Goal: Information Seeking & Learning: Learn about a topic

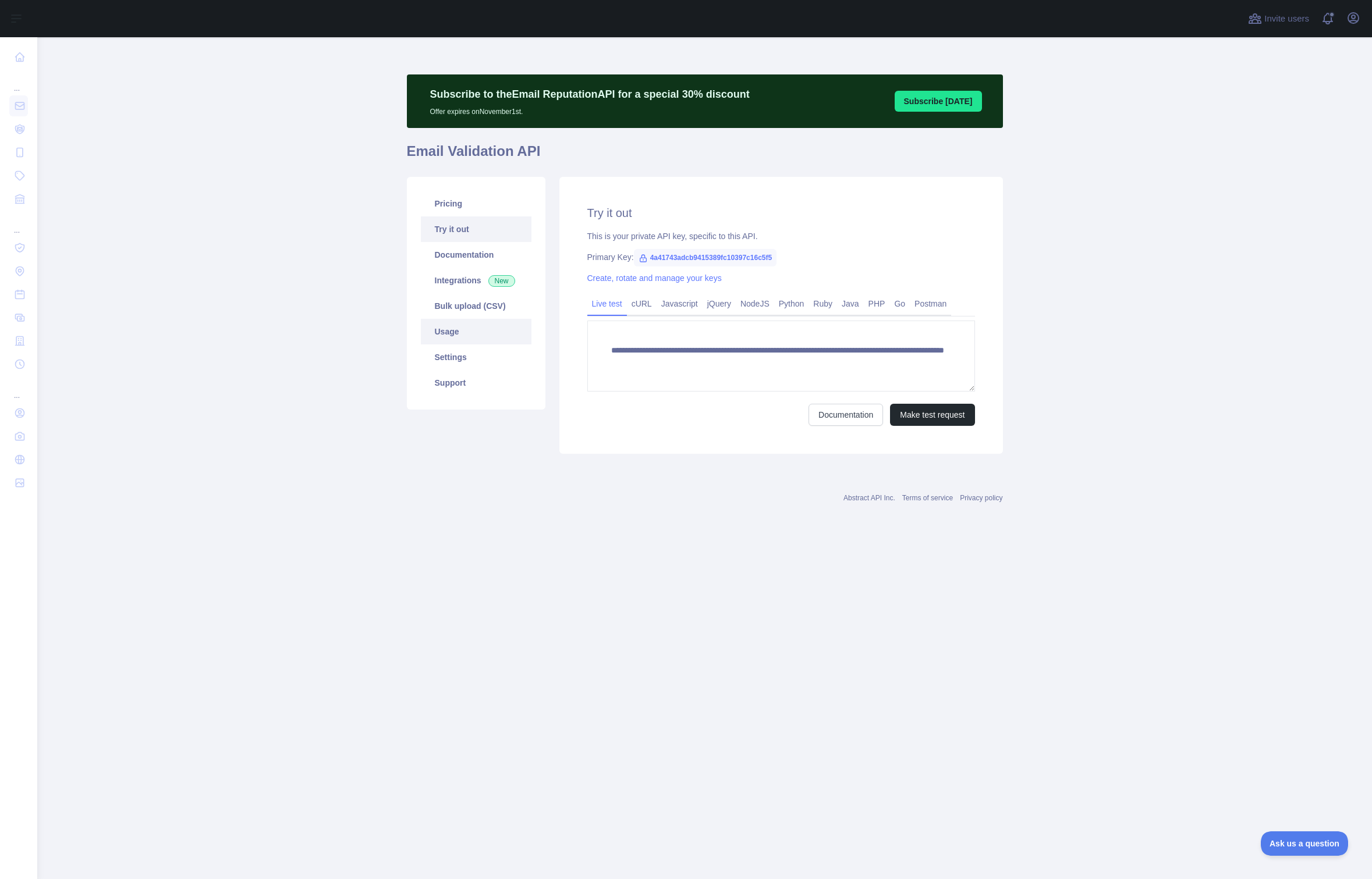
click at [460, 336] on link "Usage" at bounding box center [475, 332] width 110 height 26
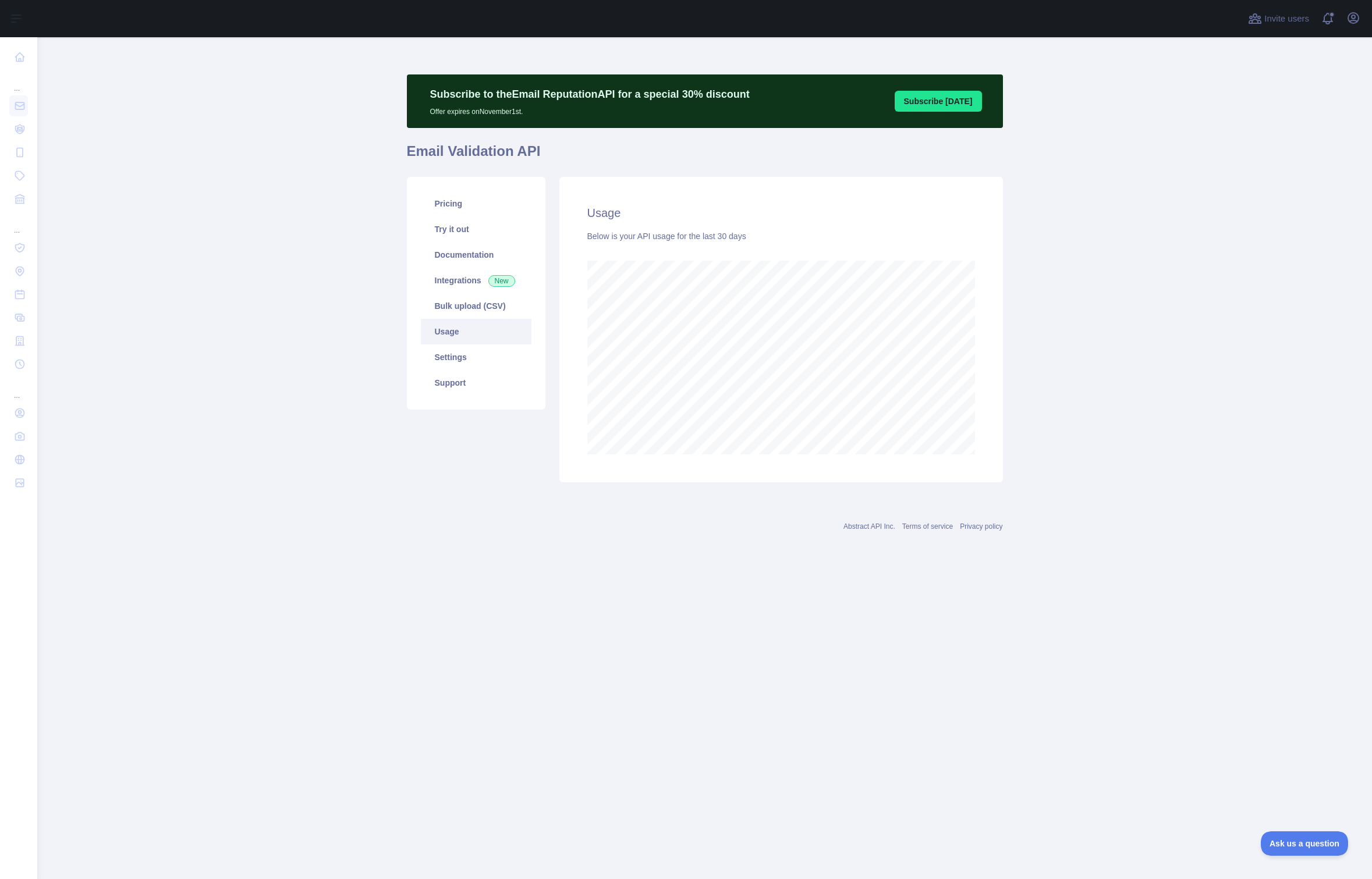
scroll to position [842, 1335]
click at [458, 211] on link "Pricing" at bounding box center [475, 204] width 110 height 26
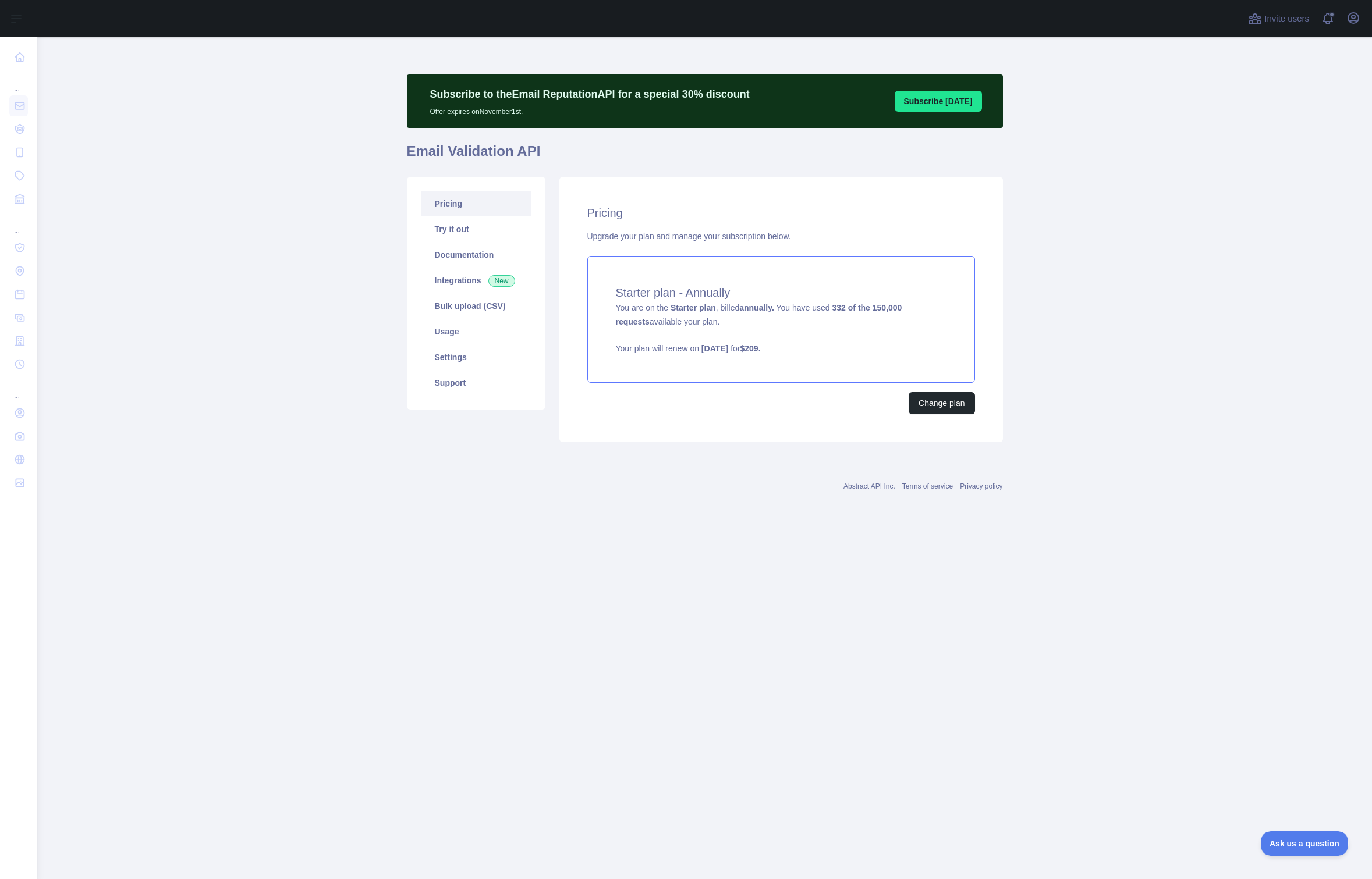
click at [855, 327] on div "Starter plan - Annually You are on the Starter plan , billed annually. You have…" at bounding box center [781, 319] width 388 height 127
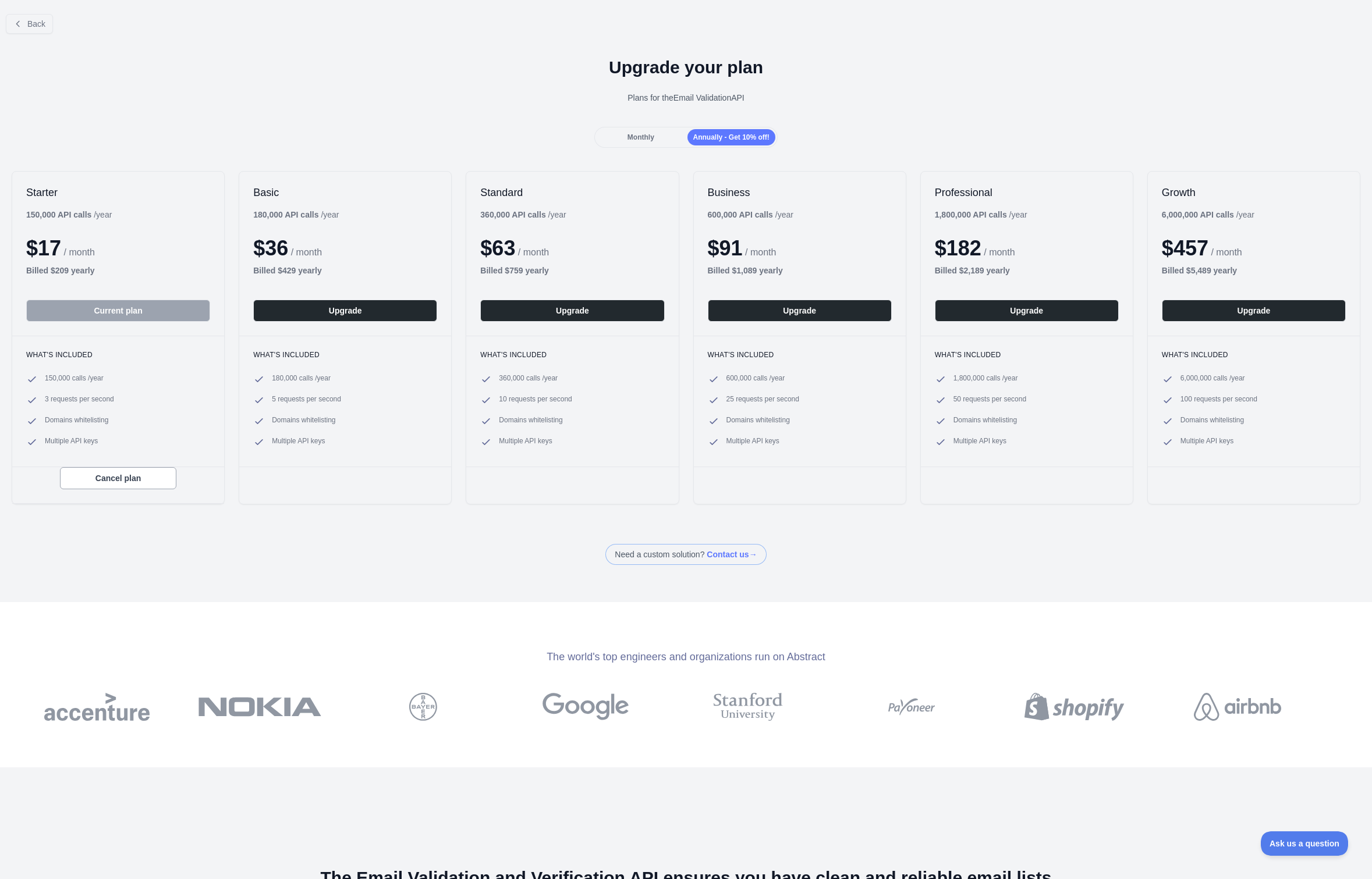
click at [641, 142] on div "Monthly" at bounding box center [640, 137] width 88 height 16
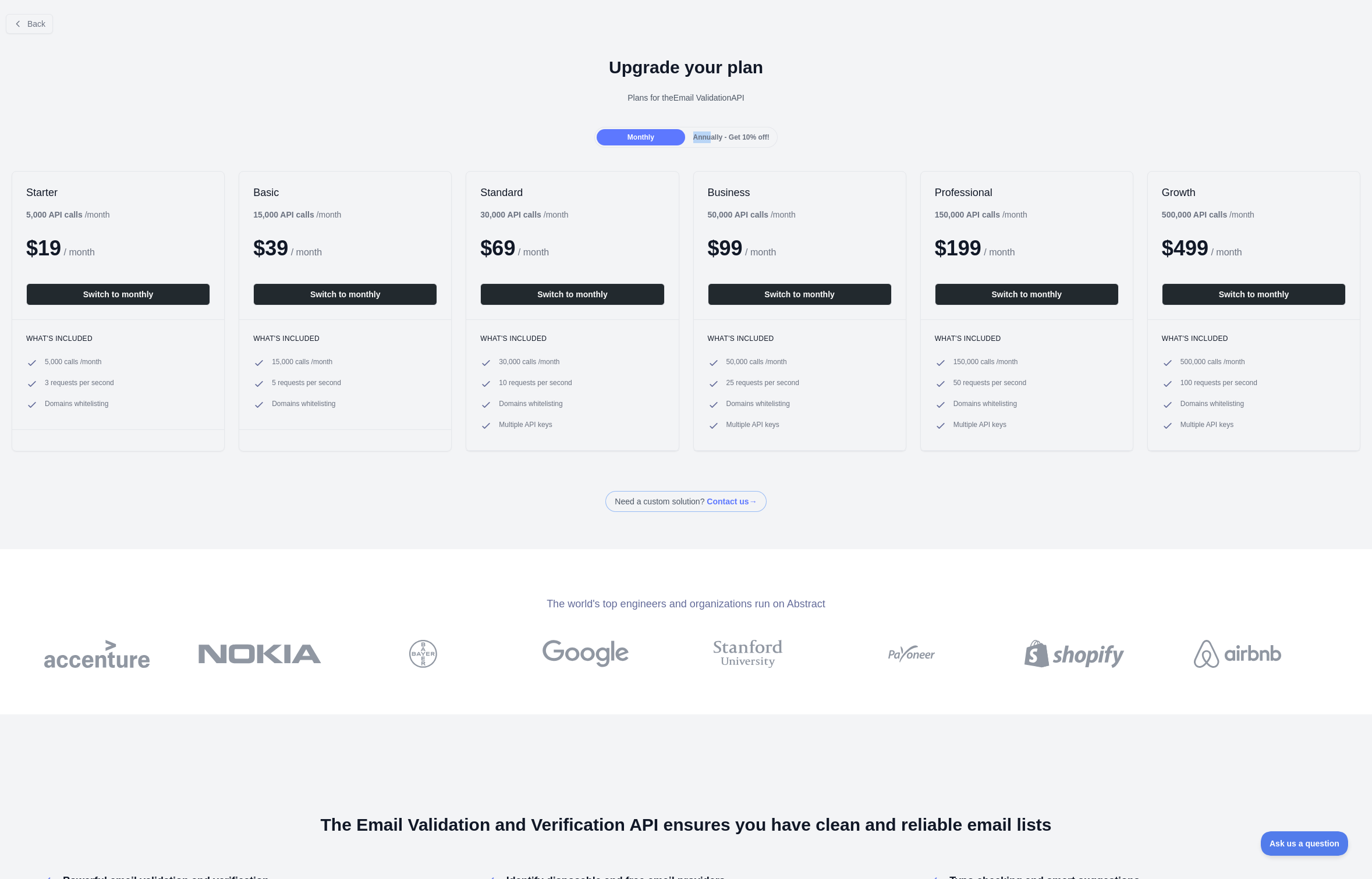
click at [712, 132] on div "Annually - Get 10% off!" at bounding box center [732, 137] width 88 height 16
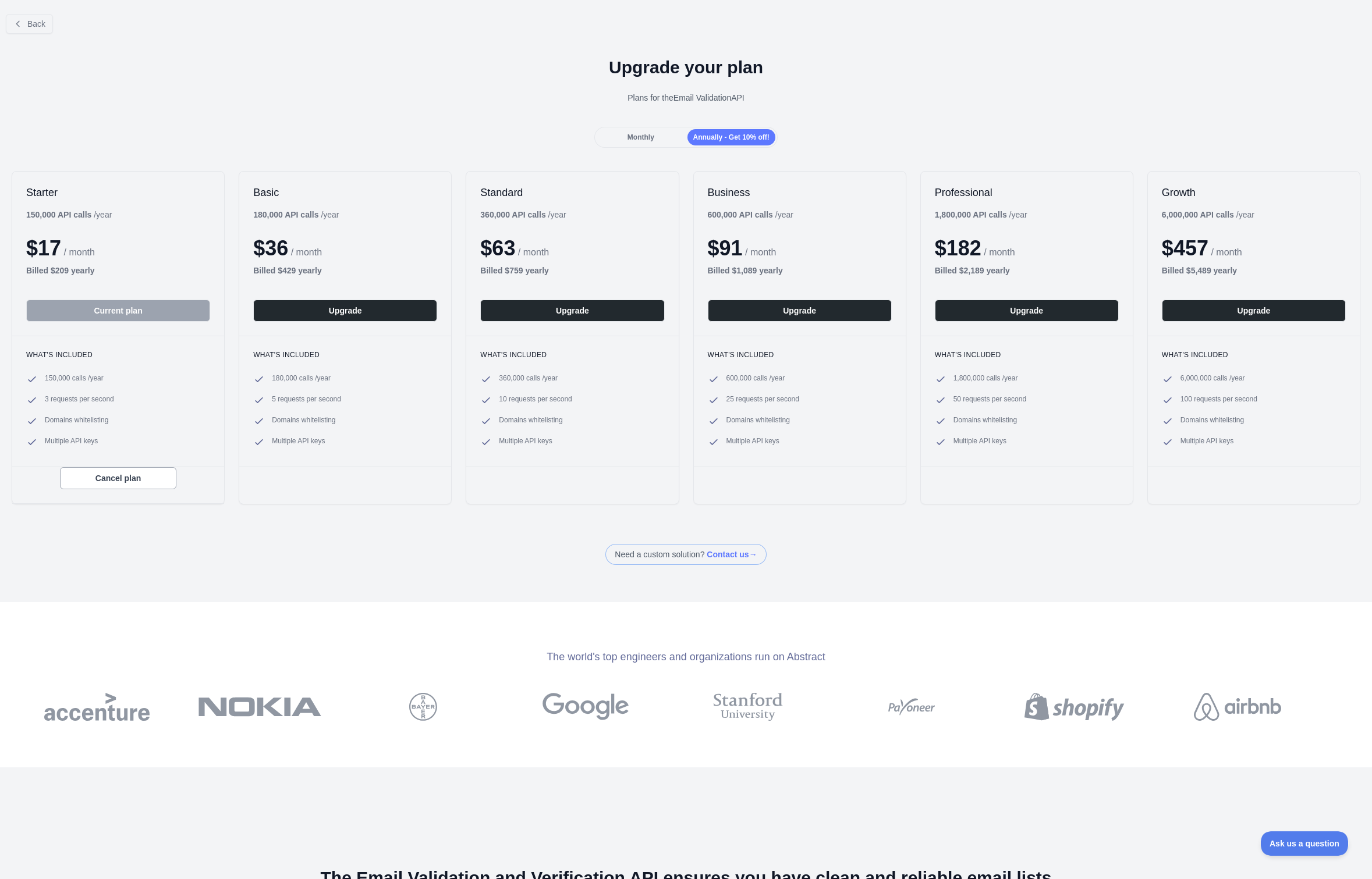
click at [647, 135] on span "Monthly" at bounding box center [640, 137] width 27 height 8
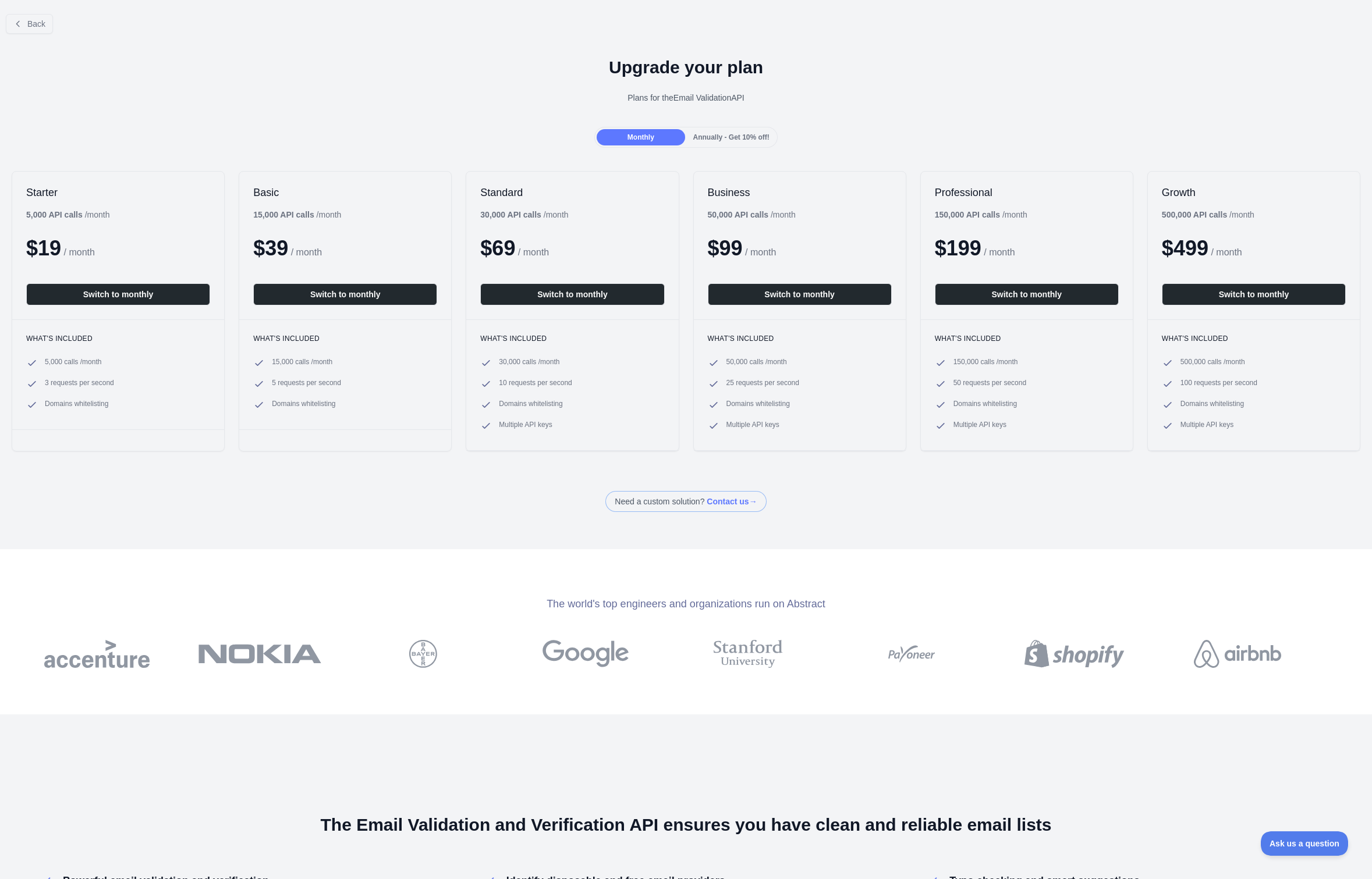
click at [747, 120] on div "Upgrade your plan Plans for the Email Validation API" at bounding box center [686, 85] width 1372 height 84
click at [743, 143] on div "Annually - Get 10% off!" at bounding box center [732, 137] width 88 height 16
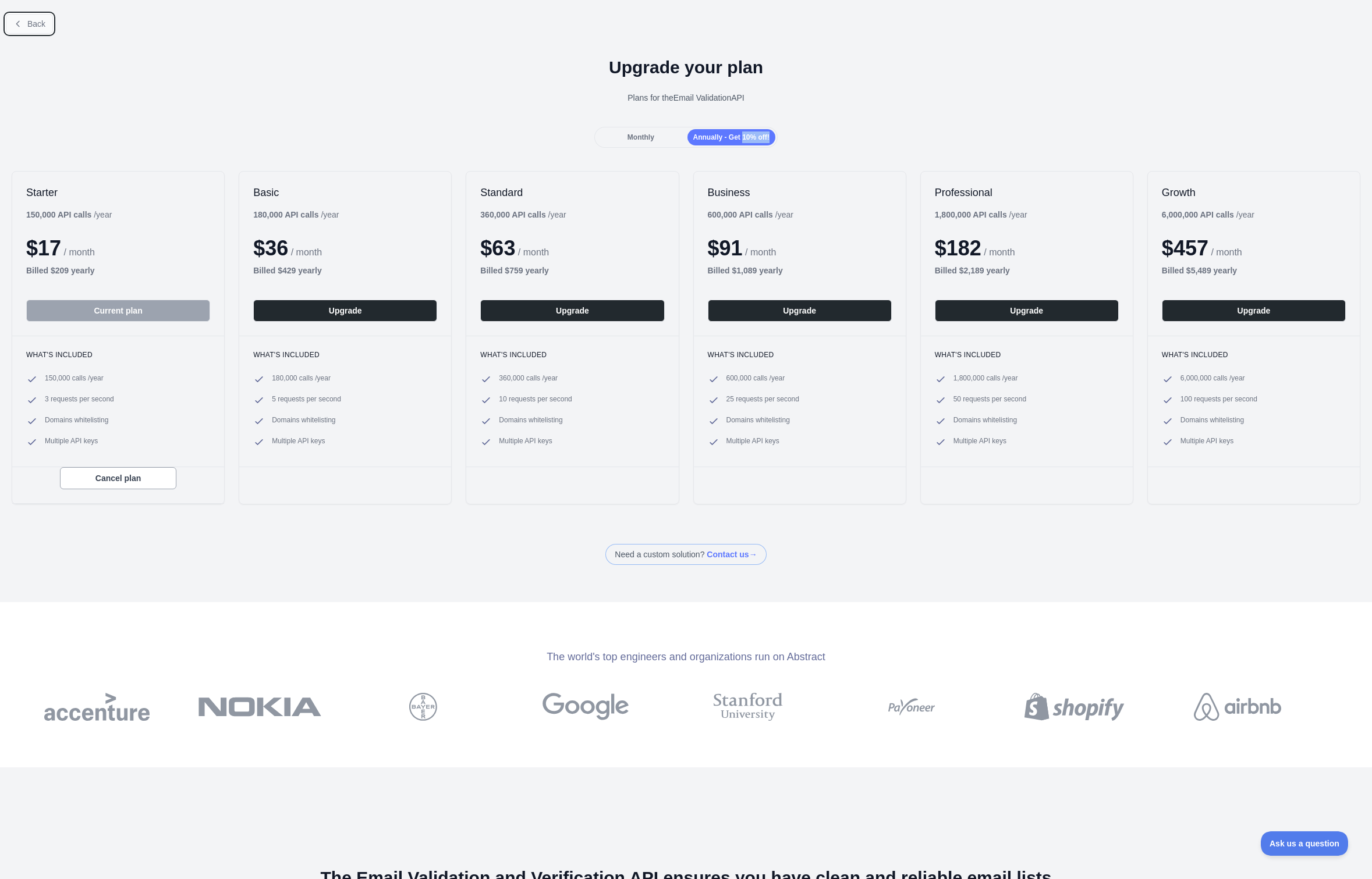
click at [27, 28] on button "Back" at bounding box center [30, 24] width 47 height 20
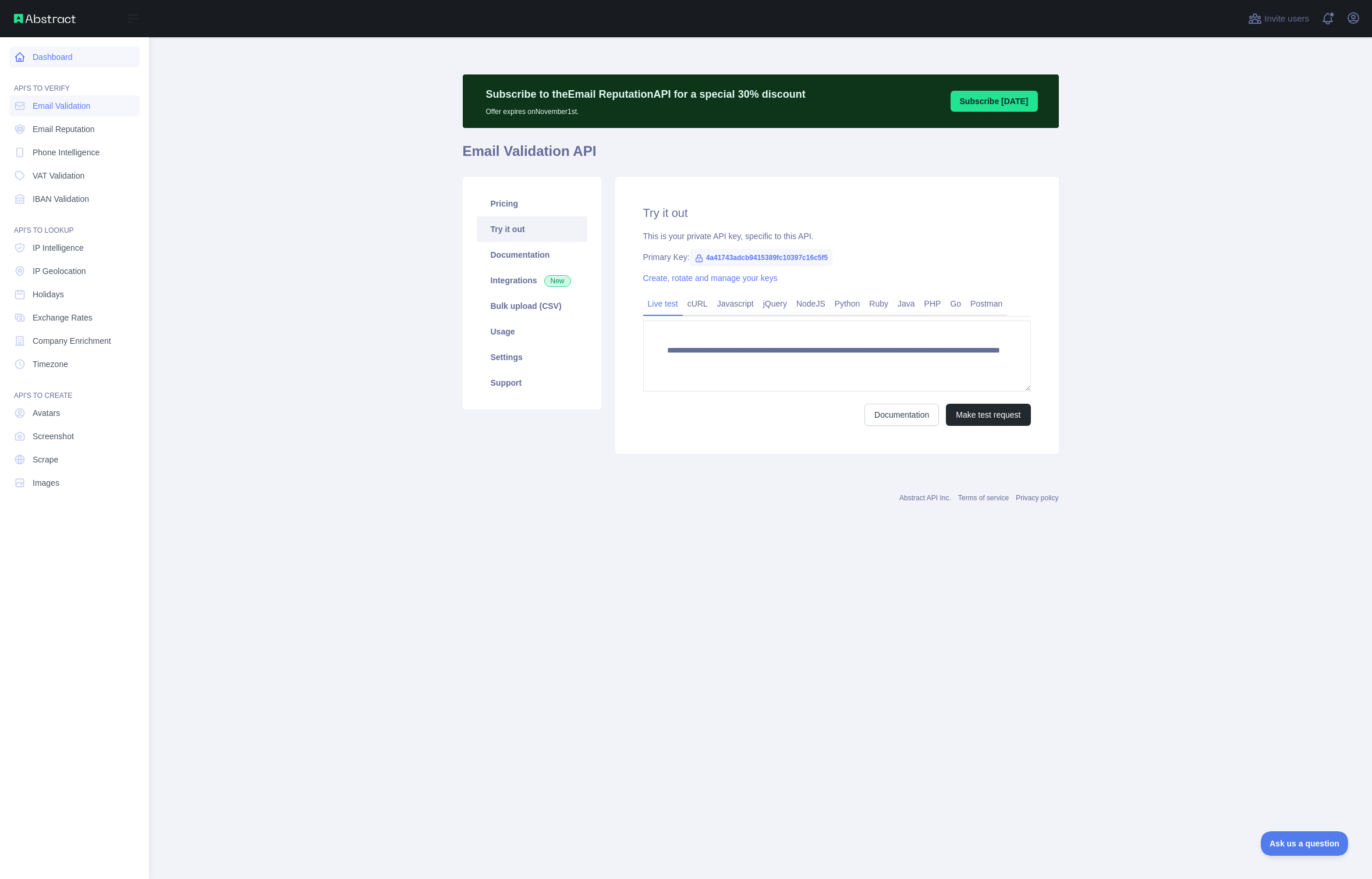
click at [14, 62] on icon at bounding box center [19, 56] width 11 height 11
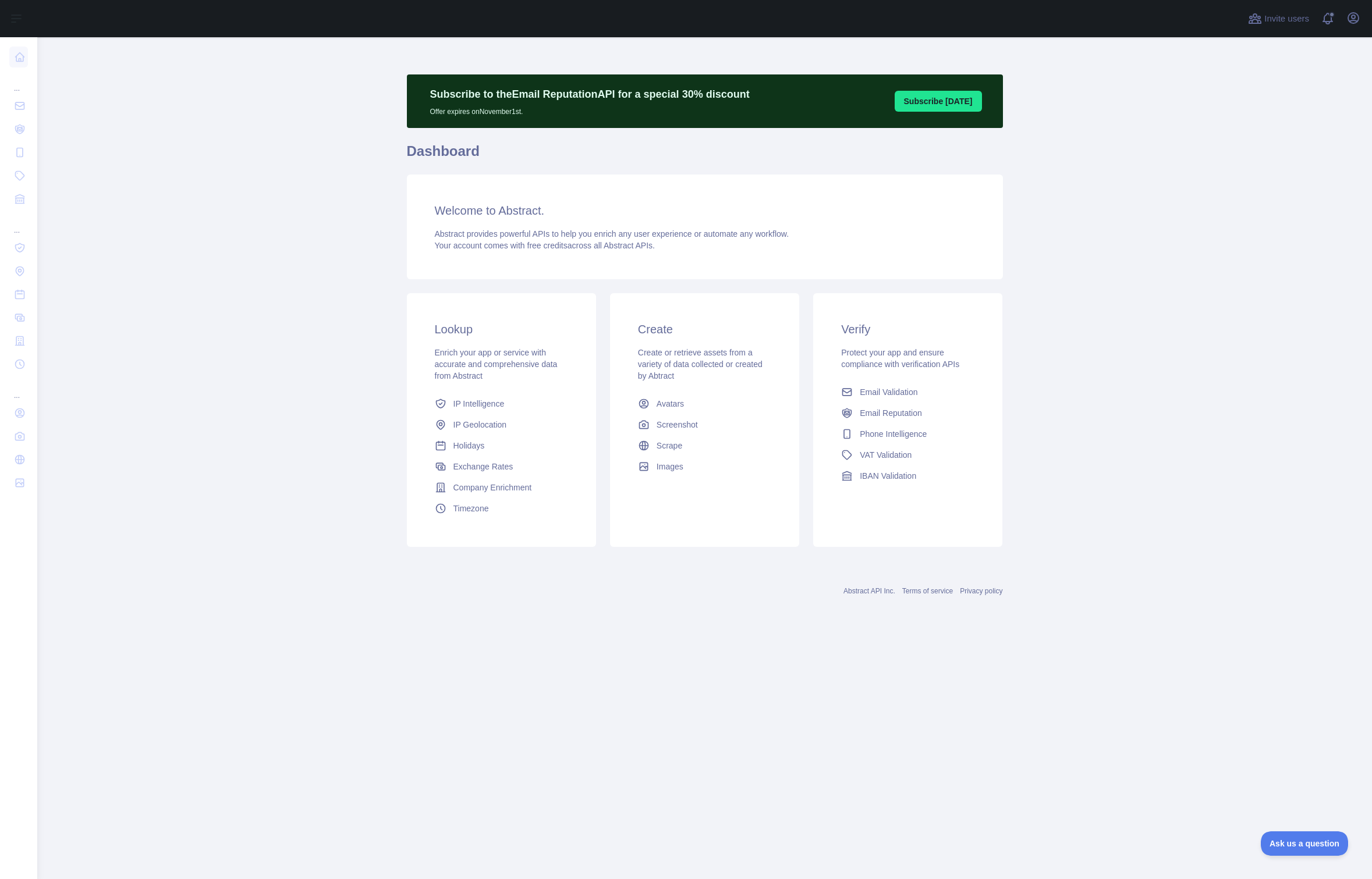
click at [1187, 173] on main "Subscribe to the Email Reputation API for a special 30 % discount Offer expires…" at bounding box center [704, 458] width 1335 height 842
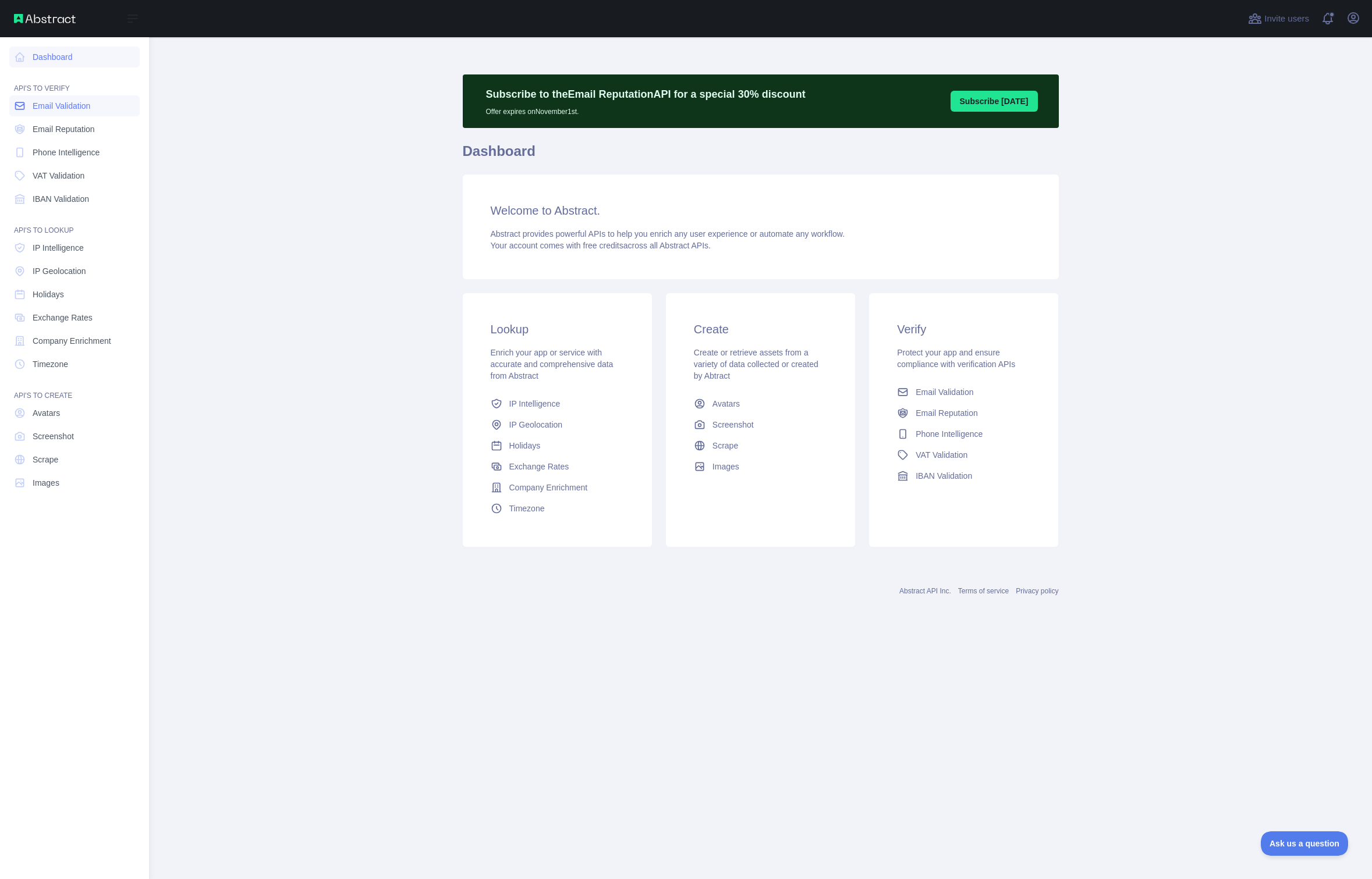
click at [87, 104] on span "Email Validation" at bounding box center [62, 106] width 58 height 11
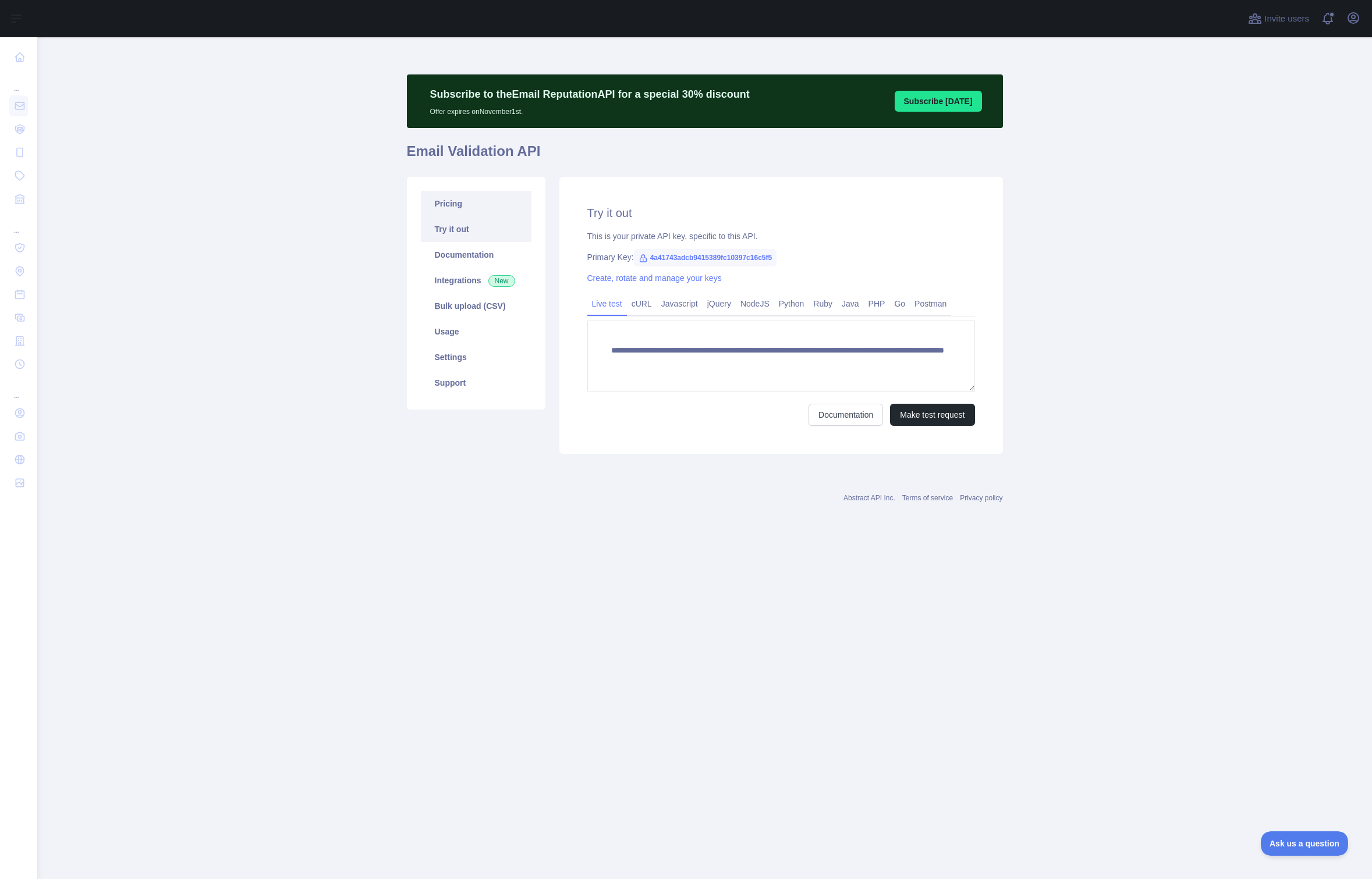
click at [488, 207] on link "Pricing" at bounding box center [475, 204] width 110 height 26
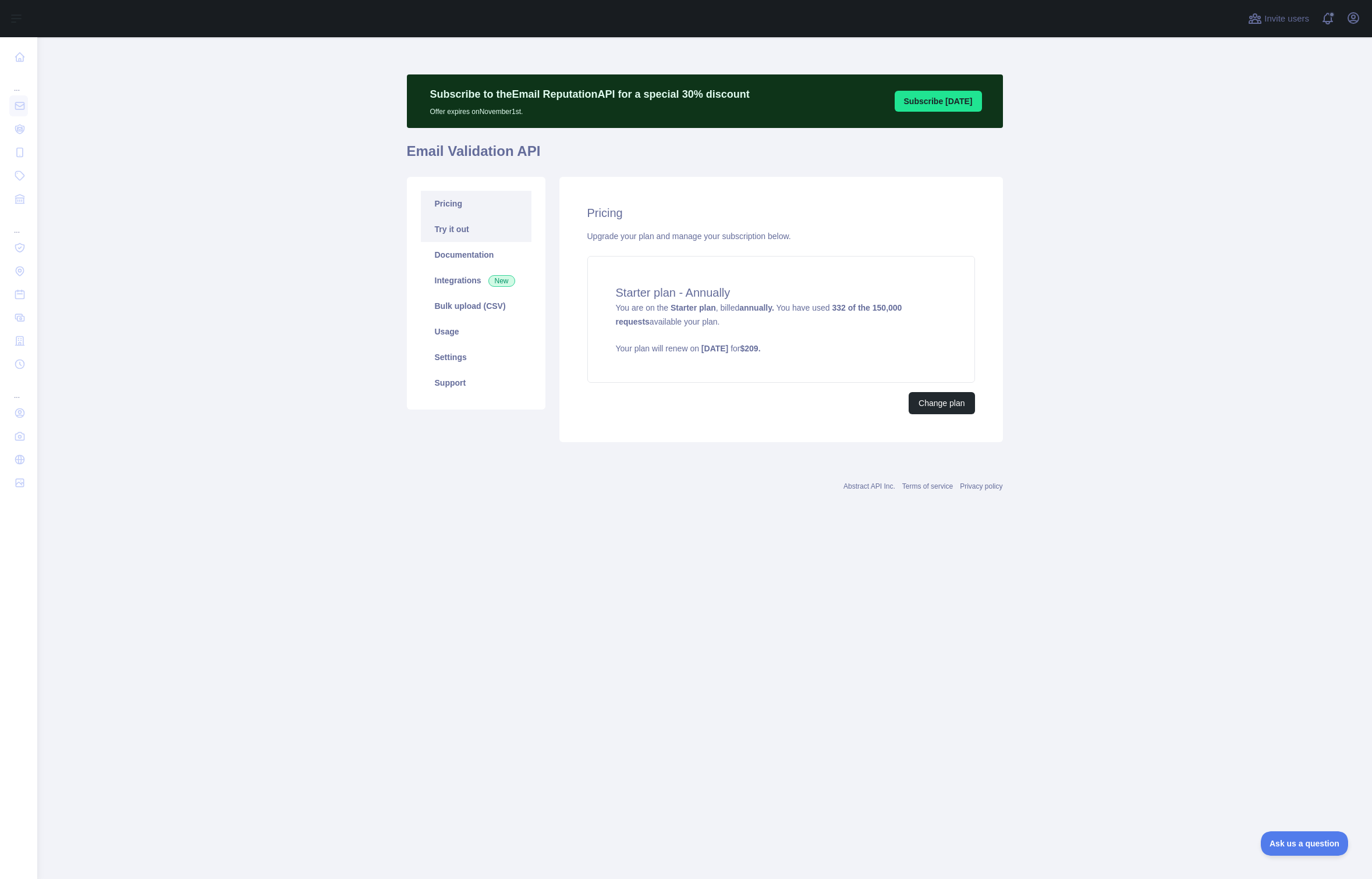
click at [487, 227] on link "Try it out" at bounding box center [475, 230] width 110 height 26
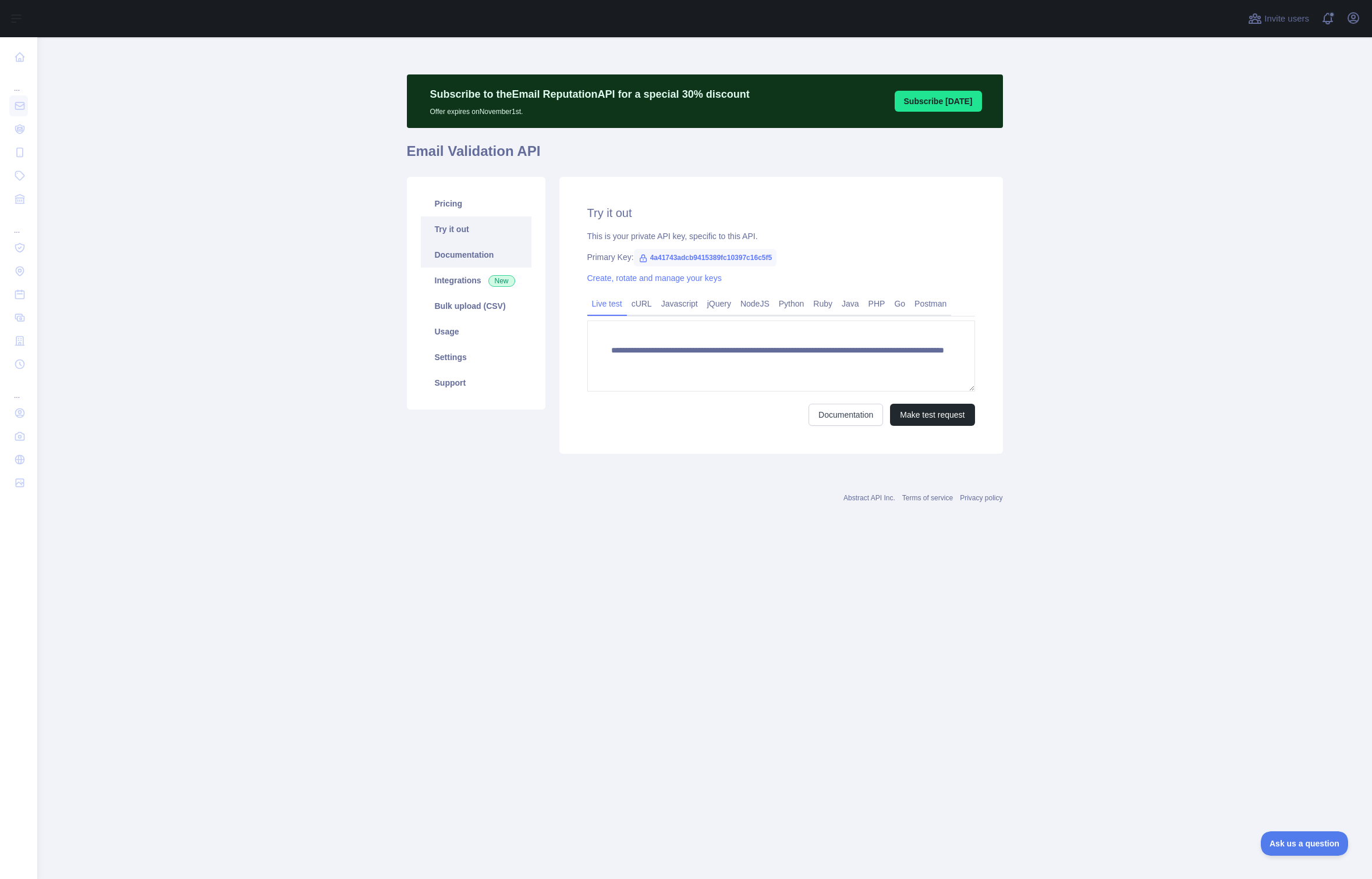
click at [485, 242] on link "Documentation" at bounding box center [475, 255] width 110 height 26
click at [473, 163] on h1 "Email Validation API" at bounding box center [705, 156] width 596 height 28
